Goal: Task Accomplishment & Management: Manage account settings

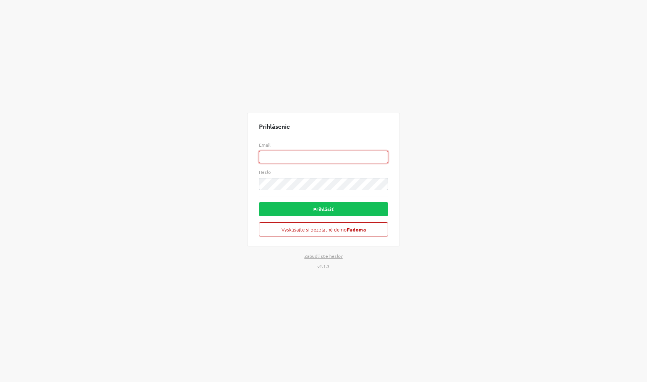
type input "[PERSON_NAME][EMAIL_ADDRESS][DOMAIN_NAME]"
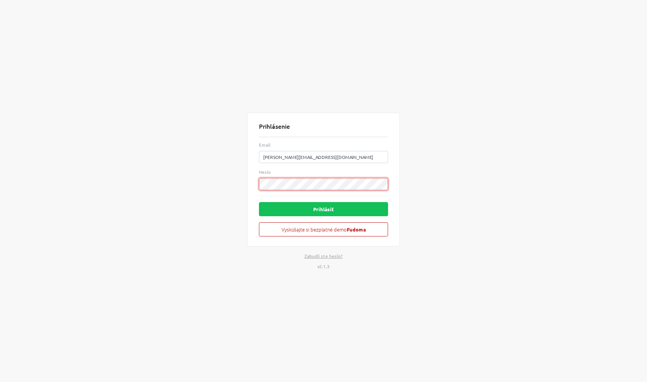
click at [324, 209] on button "Prihlásiť" at bounding box center [323, 209] width 129 height 14
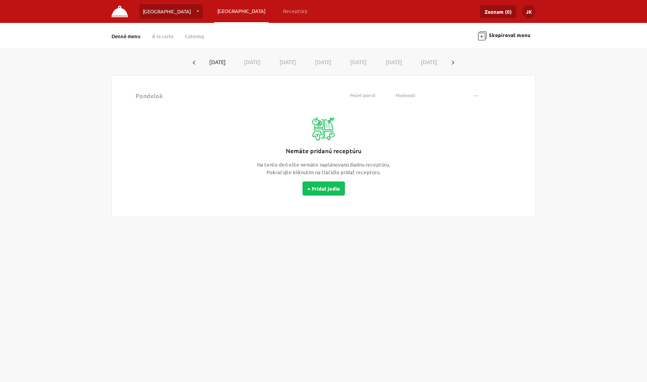
click at [127, 36] on link "Denné menu" at bounding box center [126, 36] width 29 height 7
click at [157, 37] on link "À la carte" at bounding box center [162, 36] width 21 height 7
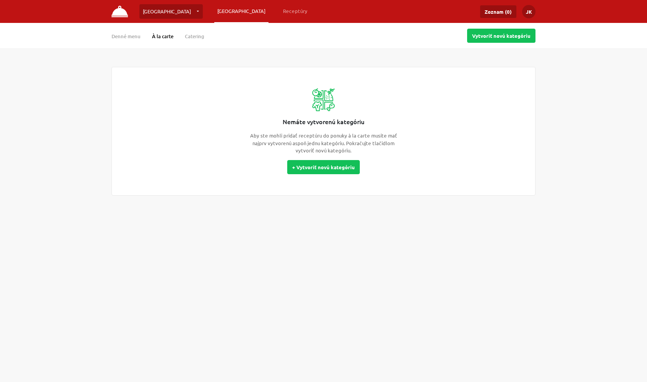
click at [214, 10] on link "[GEOGRAPHIC_DATA]" at bounding box center [241, 11] width 54 height 14
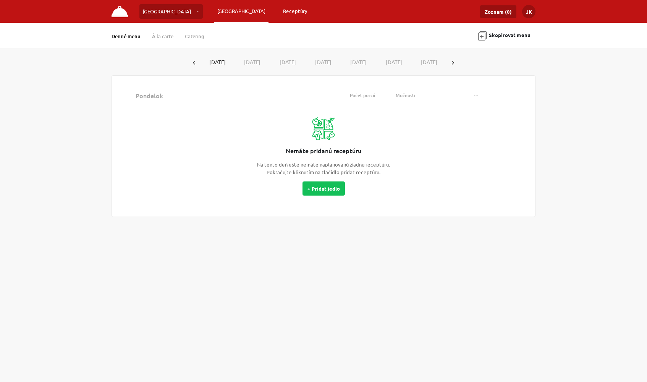
click at [280, 11] on link "Receptúry" at bounding box center [295, 11] width 31 height 14
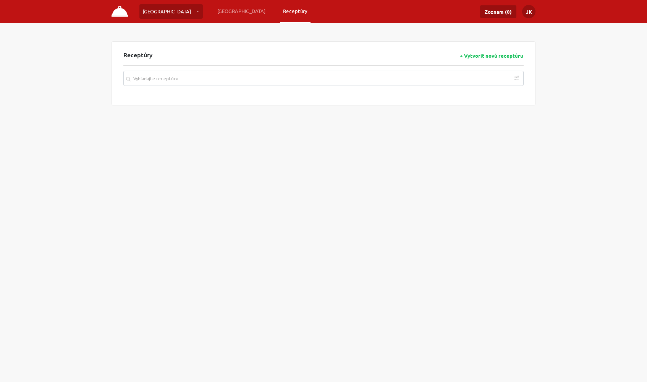
click at [180, 10] on link "[GEOGRAPHIC_DATA]" at bounding box center [170, 11] width 63 height 15
click at [167, 31] on link "Česká Pivnica …" at bounding box center [180, 32] width 76 height 15
click at [121, 12] on img at bounding box center [120, 11] width 16 height 11
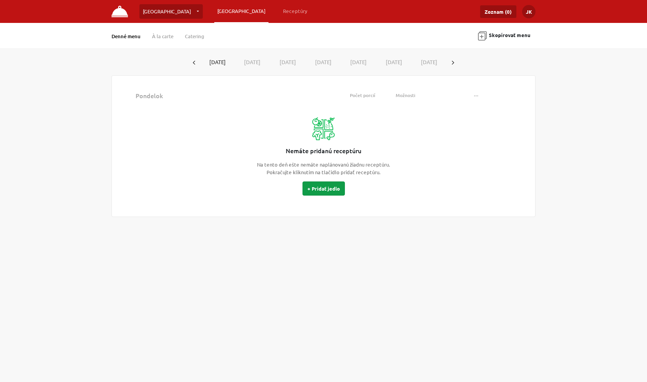
click at [324, 187] on button "+ Pridať jedlo" at bounding box center [324, 188] width 42 height 14
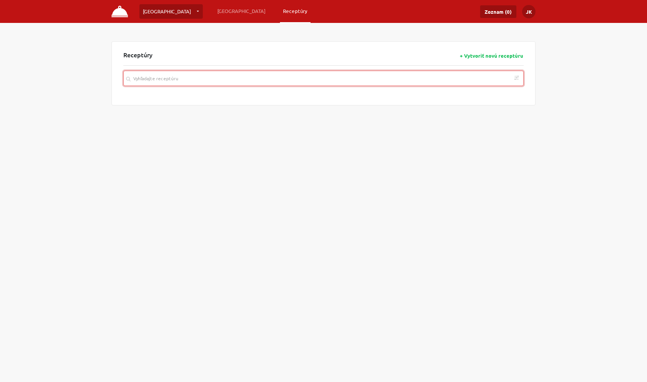
click at [205, 81] on input "search" at bounding box center [323, 78] width 400 height 15
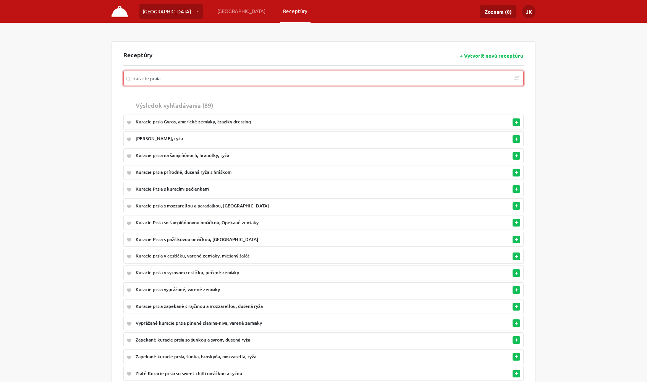
drag, startPoint x: 205, startPoint y: 81, endPoint x: 516, endPoint y: 157, distance: 320.1
click at [516, 157] on button "button" at bounding box center [517, 156] width 8 height 8
type input "kuracie praia"
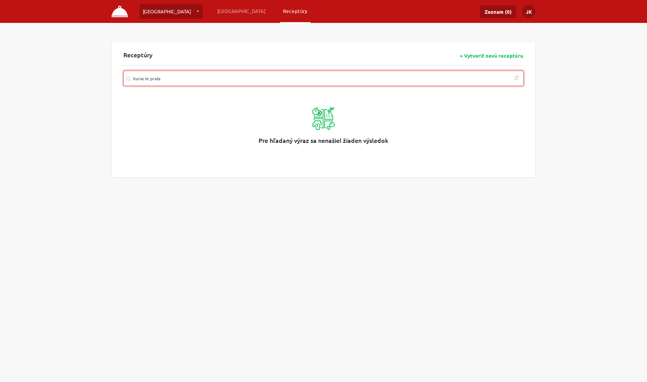
click at [272, 80] on input "kuracie praia" at bounding box center [323, 78] width 400 height 15
click at [210, 76] on input "kuracie praia" at bounding box center [323, 78] width 400 height 15
click at [212, 78] on input "kuracie praia" at bounding box center [323, 78] width 400 height 15
click at [256, 78] on input "kuracie praia" at bounding box center [323, 78] width 400 height 15
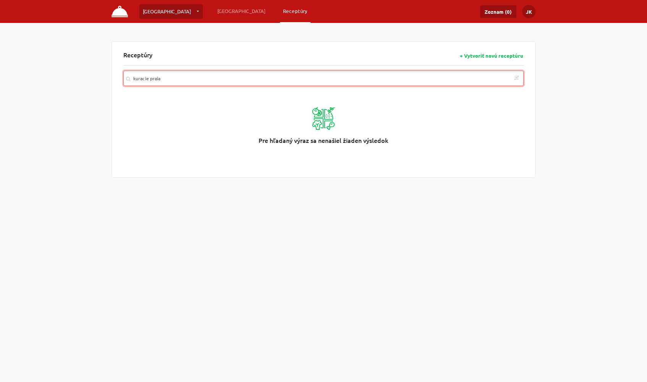
click at [256, 78] on input "kuracie praia" at bounding box center [323, 78] width 400 height 15
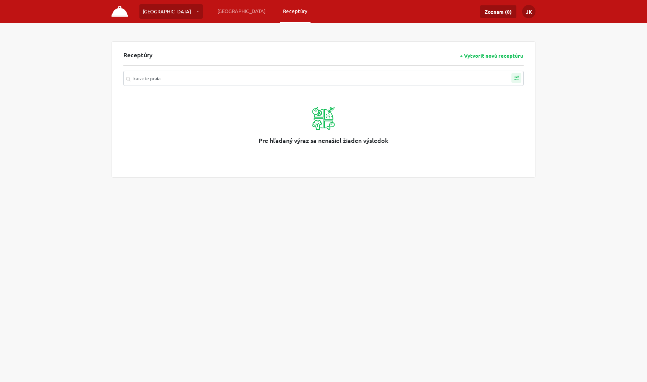
click at [518, 79] on icon "button" at bounding box center [517, 78] width 10 height 10
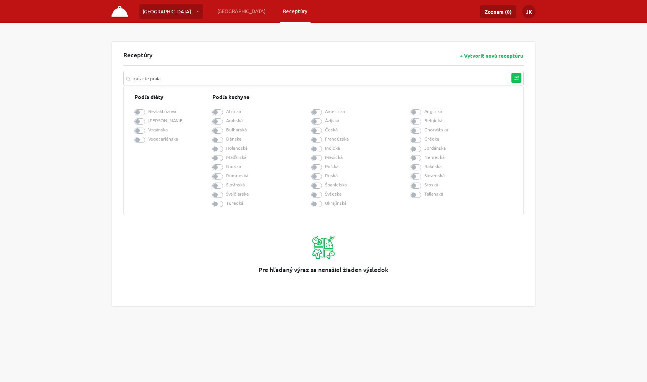
click at [325, 130] on label "Česká" at bounding box center [331, 129] width 13 height 7
click at [318, 130] on input "Česká" at bounding box center [314, 130] width 6 height 8
checkbox input "true"
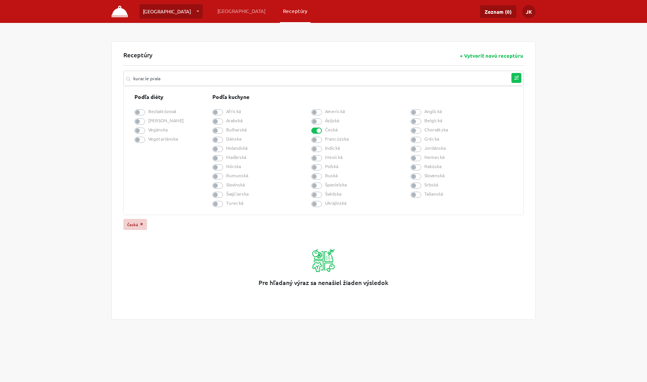
click at [424, 175] on label "Slovenská" at bounding box center [434, 175] width 20 height 7
click at [417, 175] on input "Slovenská" at bounding box center [414, 176] width 6 height 8
checkbox input "true"
click at [424, 166] on label "Rakúska" at bounding box center [432, 166] width 17 height 7
click at [417, 166] on input "Rakúska" at bounding box center [414, 166] width 6 height 8
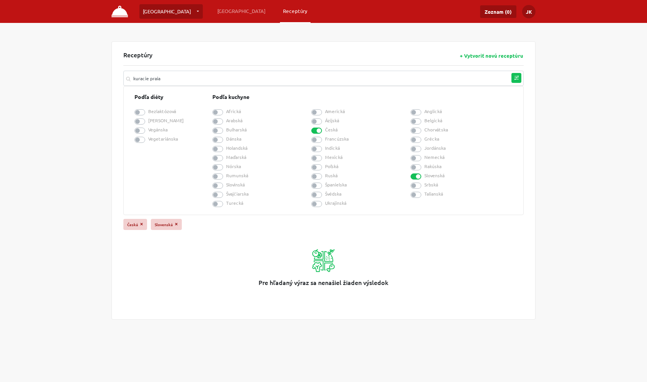
checkbox input "true"
click at [424, 194] on label "Talianská" at bounding box center [433, 193] width 19 height 7
click at [417, 194] on input "Talianská" at bounding box center [414, 194] width 6 height 8
checkbox input "true"
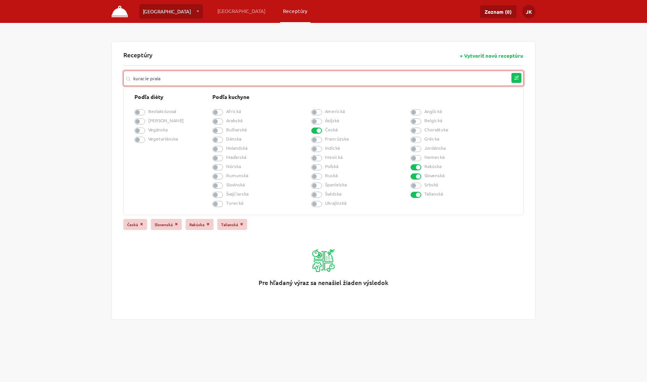
click at [172, 79] on input "kuracie praia" at bounding box center [323, 78] width 400 height 15
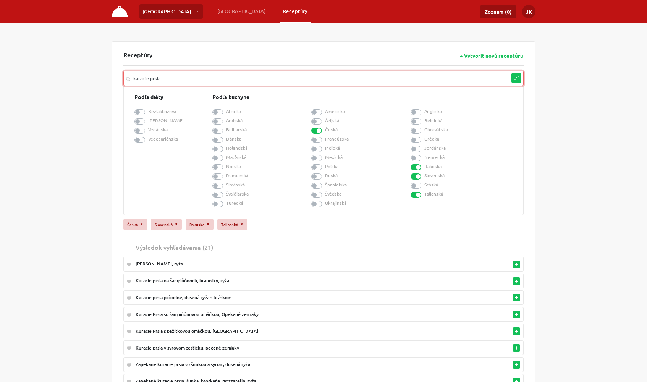
type input "kuracie prsia"
click at [248, 278] on div "Kuracie prsia na šampiňónoch, hranolky, ryža" at bounding box center [293, 280] width 314 height 7
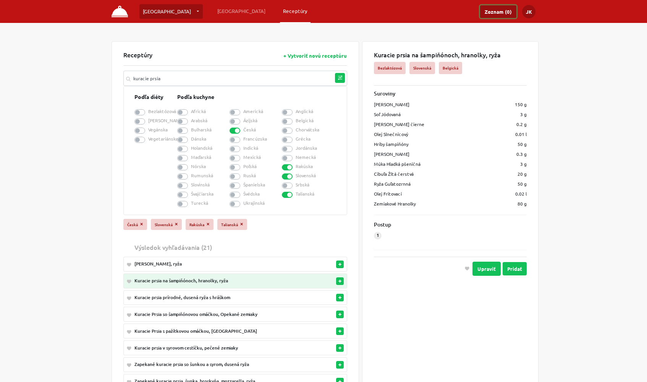
click at [496, 12] on link "Zoznam (0)" at bounding box center [498, 11] width 36 height 13
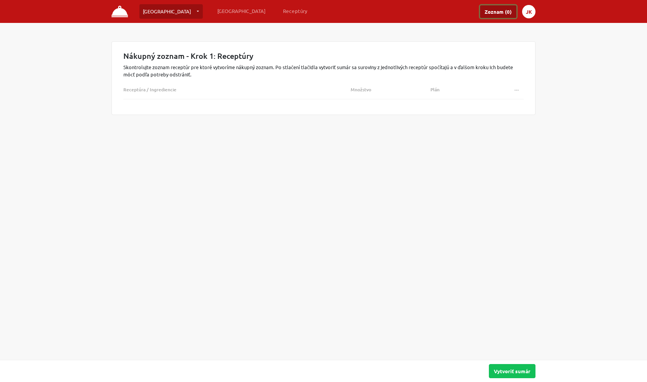
click at [528, 11] on button "JK" at bounding box center [528, 11] width 13 height 13
click at [503, 28] on link "Nastavenia" at bounding box center [505, 30] width 54 height 13
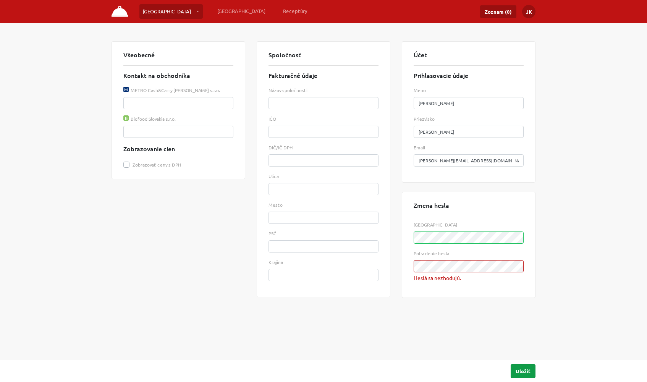
click at [520, 369] on button "Uložiť" at bounding box center [523, 371] width 25 height 14
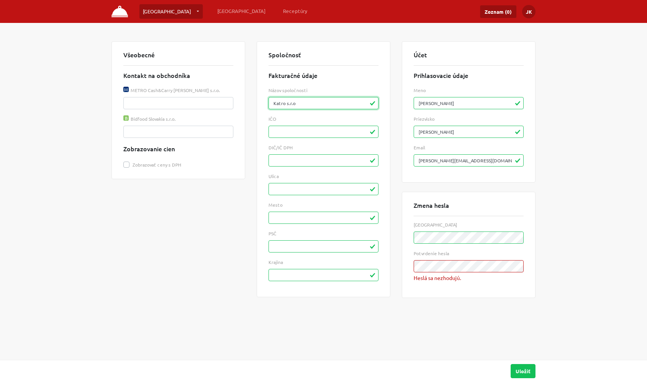
type input "Katro s.r.o"
click at [328, 133] on input "text" at bounding box center [324, 132] width 110 height 12
type input "47514272"
click at [317, 163] on input "text" at bounding box center [324, 160] width 110 height 12
type input "2023928335"
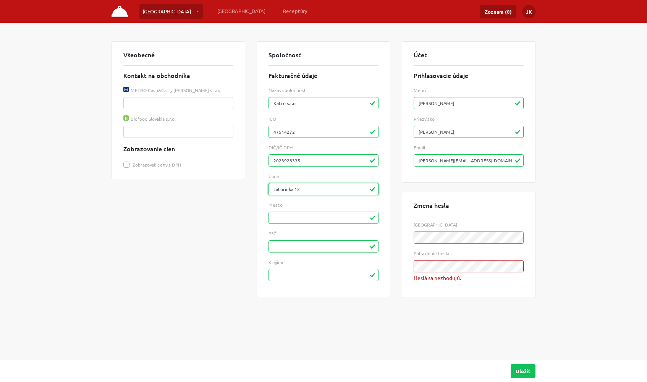
type input "Latoricka 12"
type input "[GEOGRAPHIC_DATA]"
type input "82107"
click at [287, 275] on input "text" at bounding box center [324, 275] width 110 height 12
type input "S"
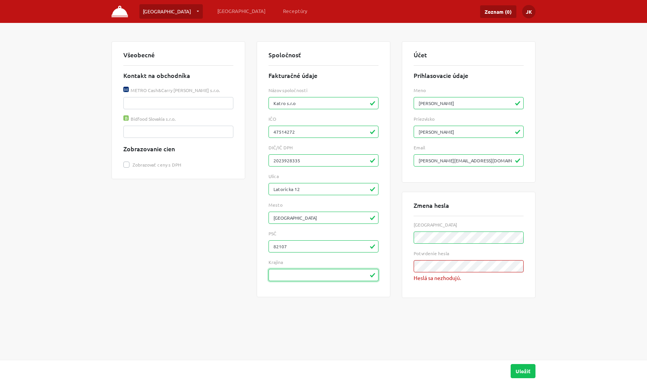
type input "Slovensko"
click at [518, 371] on button "Uložiť" at bounding box center [523, 371] width 25 height 14
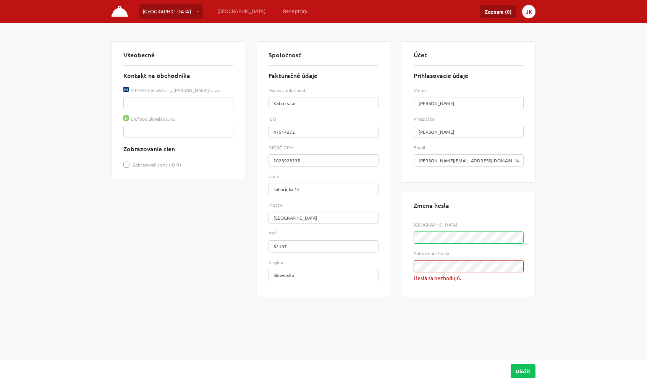
click at [528, 12] on button "JK" at bounding box center [528, 11] width 13 height 13
click at [280, 13] on link "Receptúry" at bounding box center [295, 11] width 31 height 14
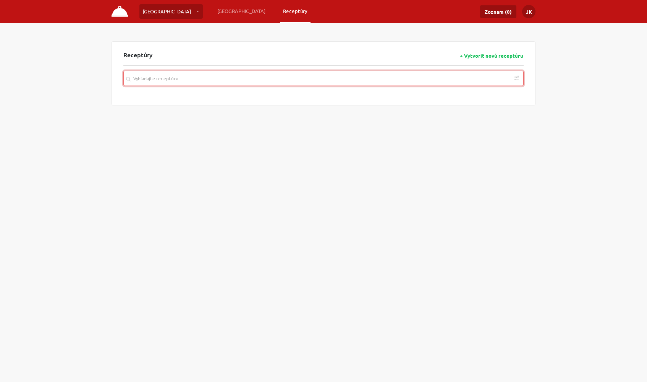
click at [180, 78] on input "search" at bounding box center [323, 78] width 400 height 15
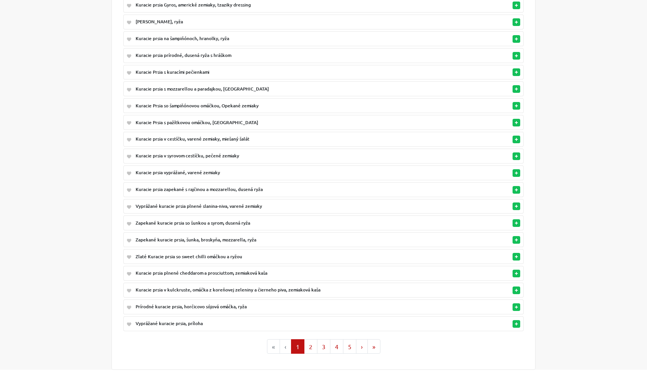
scroll to position [117, 0]
type input "kuracie prsia"
click at [311, 340] on button "2" at bounding box center [310, 347] width 13 height 15
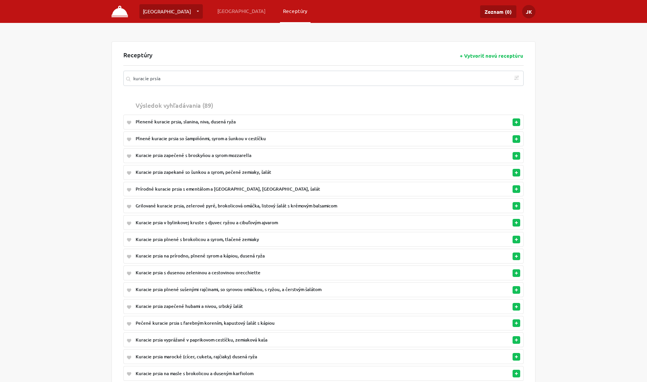
scroll to position [0, 0]
click at [284, 139] on div "Plnené kuracie prsia so šampiňónmi, syrom a šunkou v cestíčku" at bounding box center [293, 138] width 314 height 7
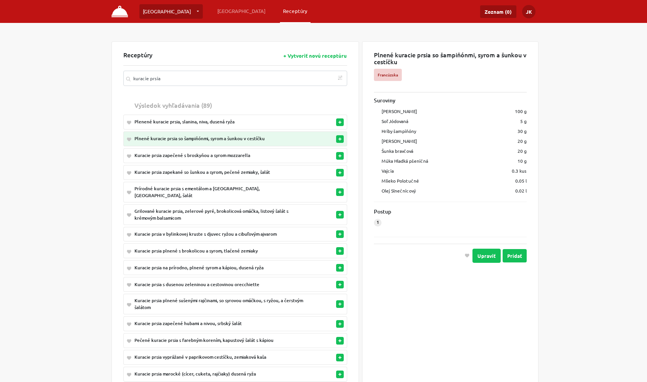
click at [339, 138] on icon "button" at bounding box center [340, 139] width 3 height 3
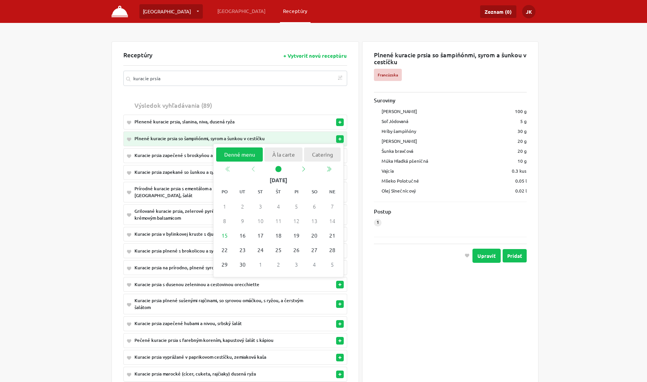
click at [325, 102] on th "Owned" at bounding box center [323, 104] width 26 height 15
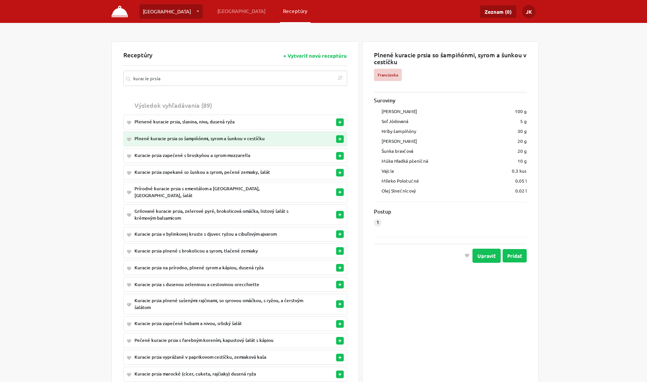
click at [280, 11] on link "Receptúry" at bounding box center [295, 11] width 31 height 14
